Goal: Navigation & Orientation: Find specific page/section

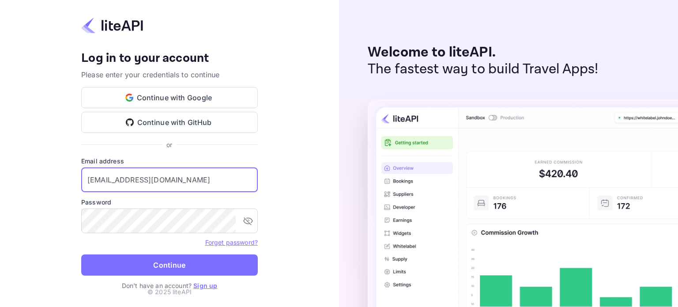
click at [169, 180] on input "whl@motel.com" at bounding box center [169, 179] width 177 height 25
click at [50, 256] on div "Your account has been created successfully, a confirmation link has been sent t…" at bounding box center [169, 153] width 339 height 307
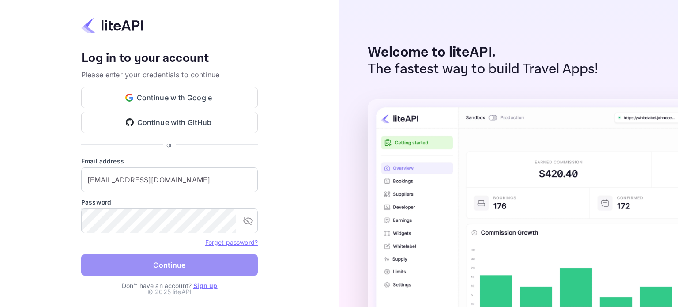
click at [148, 260] on button "Continue" at bounding box center [169, 264] width 177 height 21
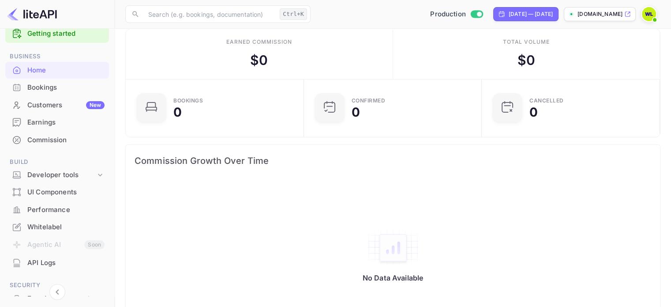
scroll to position [16, 0]
click at [88, 173] on div "Developer tools" at bounding box center [61, 175] width 68 height 10
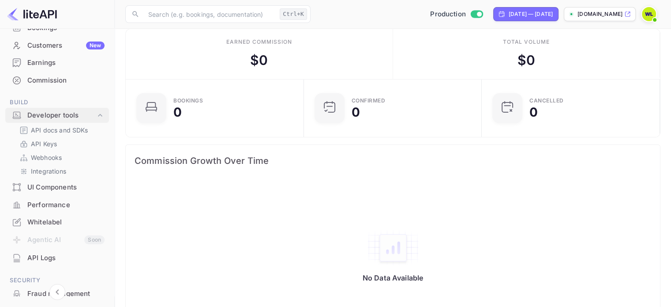
scroll to position [79, 0]
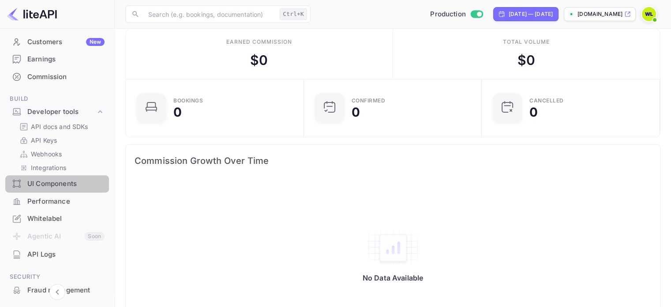
click at [68, 180] on div "UI Components" at bounding box center [65, 184] width 77 height 10
